Goal: Navigation & Orientation: Find specific page/section

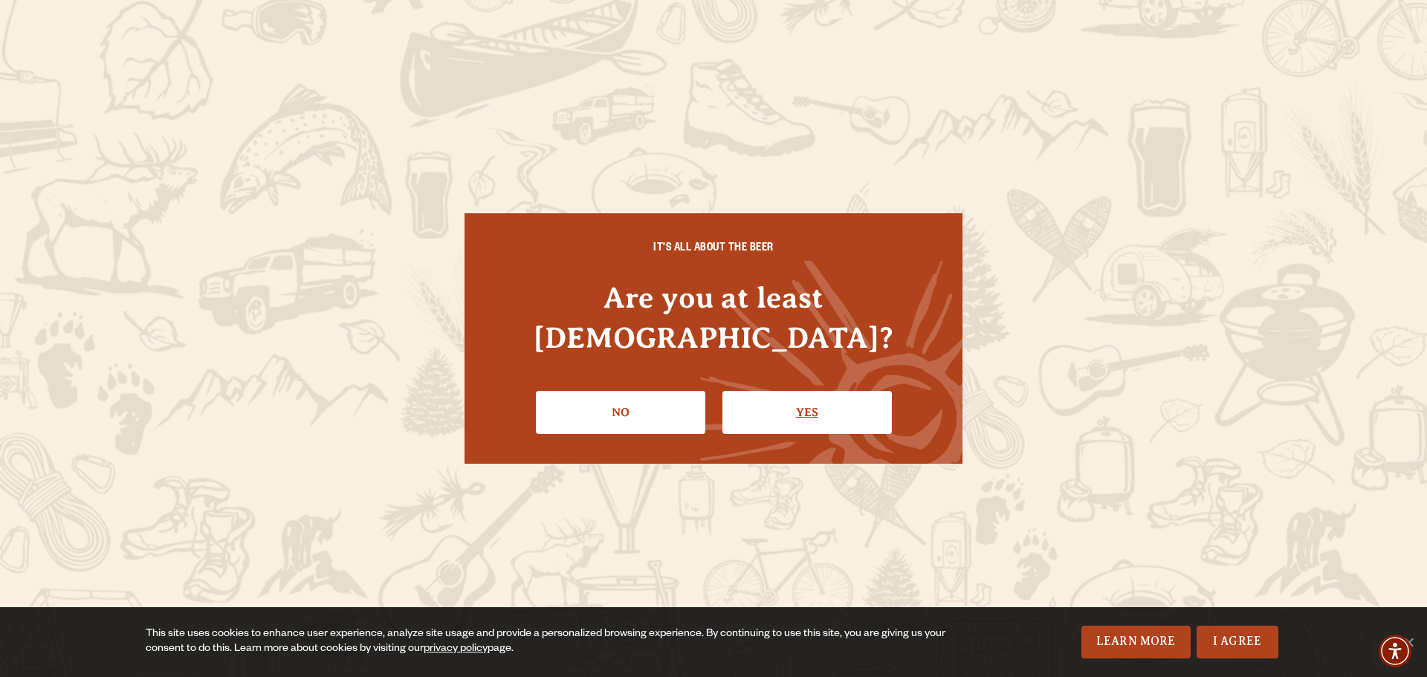
click at [802, 391] on link "Yes" at bounding box center [806, 412] width 169 height 43
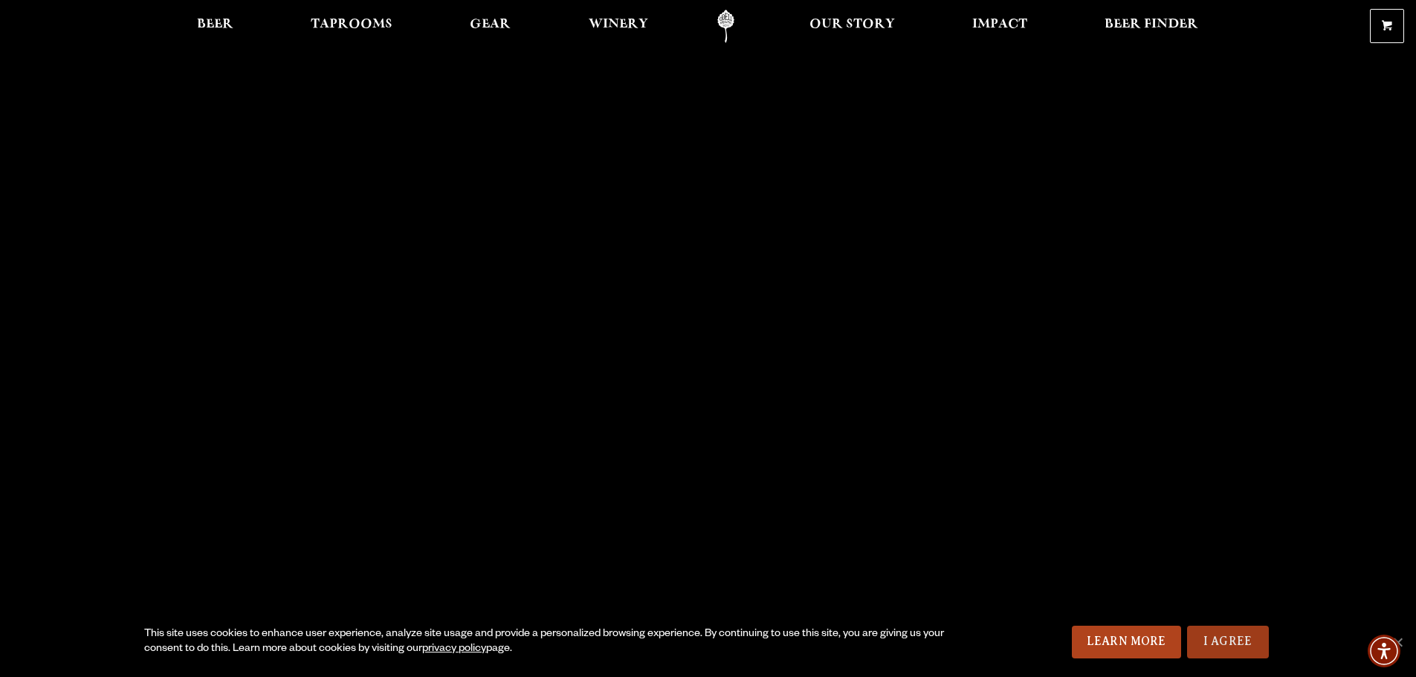
click at [1239, 646] on link "I Agree" at bounding box center [1228, 642] width 82 height 33
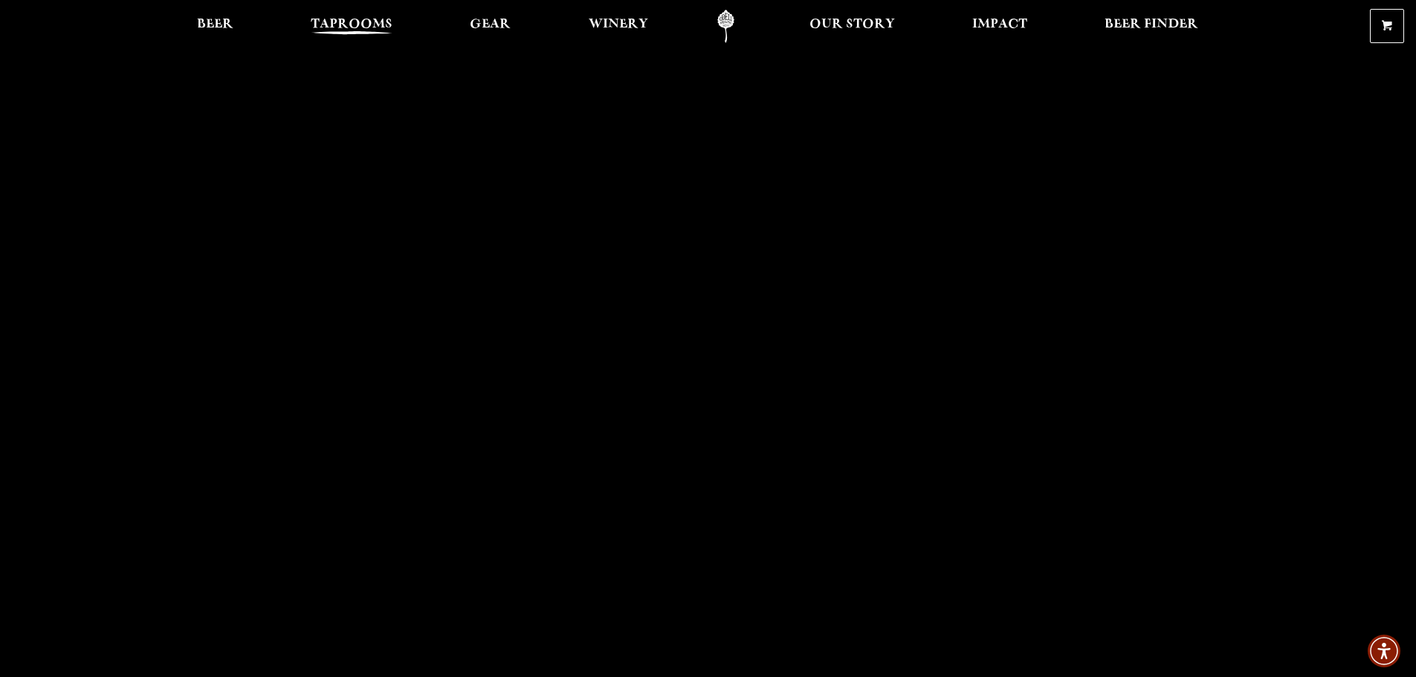
click at [359, 20] on span "Taprooms" at bounding box center [352, 25] width 82 height 12
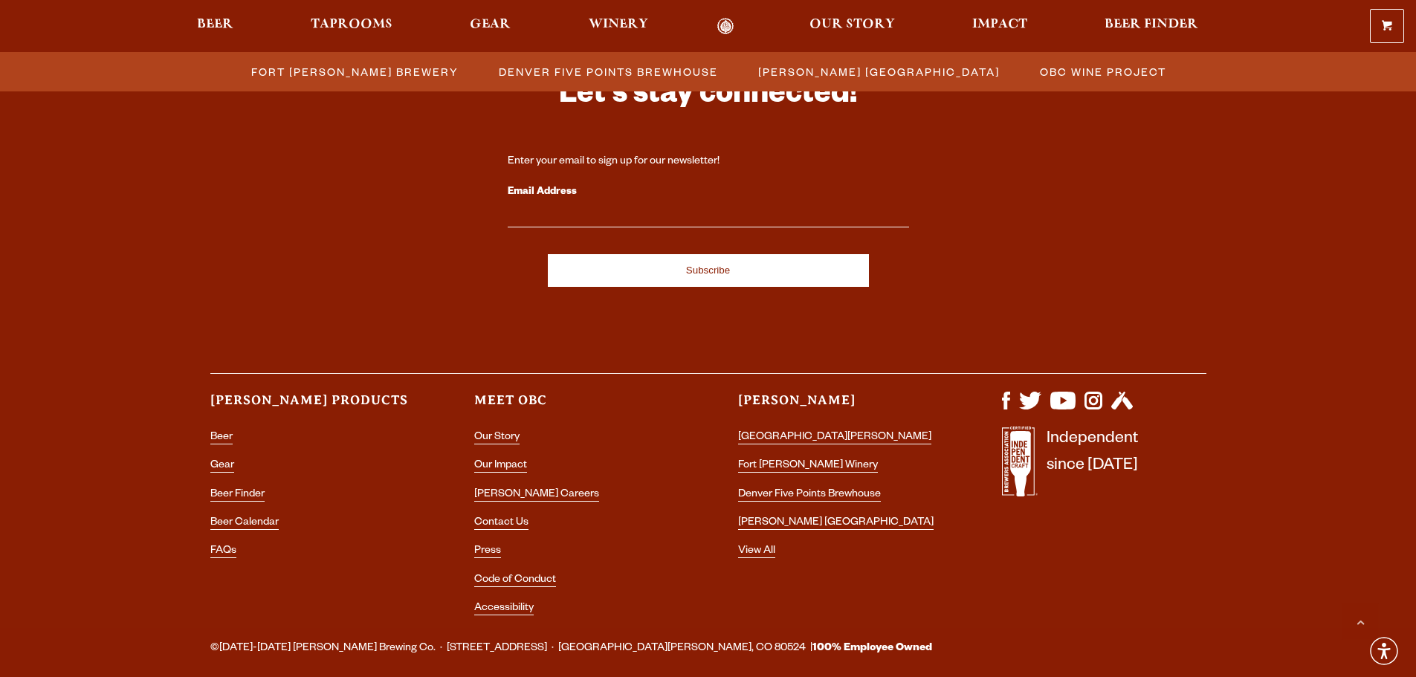
scroll to position [1629, 0]
